Goal: Find specific page/section: Find specific page/section

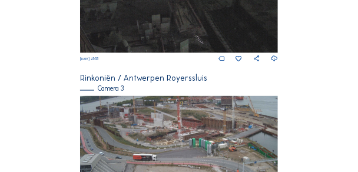
scroll to position [377, 0]
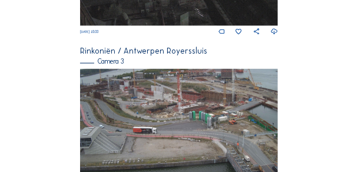
click at [187, 103] on img at bounding box center [179, 124] width 198 height 111
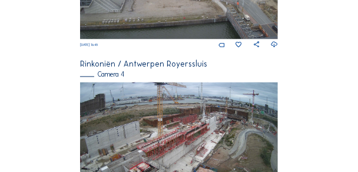
scroll to position [518, 0]
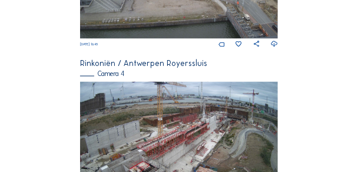
click at [188, 121] on img at bounding box center [179, 137] width 198 height 111
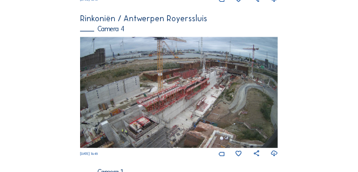
scroll to position [565, 0]
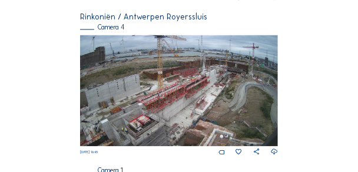
click at [194, 119] on img at bounding box center [179, 90] width 198 height 111
click at [271, 51] on img at bounding box center [179, 90] width 198 height 111
click at [243, 81] on img at bounding box center [179, 90] width 198 height 111
click at [241, 81] on img at bounding box center [179, 90] width 198 height 111
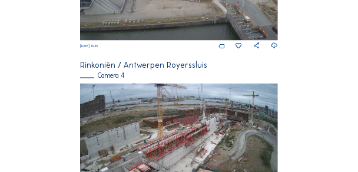
scroll to position [518, 0]
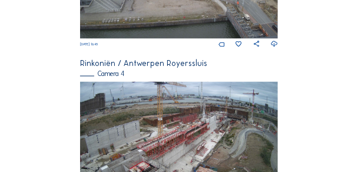
click at [171, 125] on img at bounding box center [179, 137] width 198 height 111
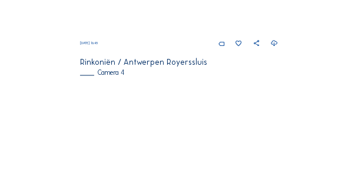
scroll to position [654, 0]
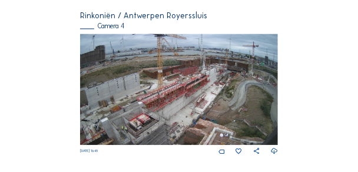
click at [173, 94] on img at bounding box center [179, 89] width 198 height 111
click at [277, 42] on img at bounding box center [179, 89] width 198 height 111
